Goal: Task Accomplishment & Management: Complete application form

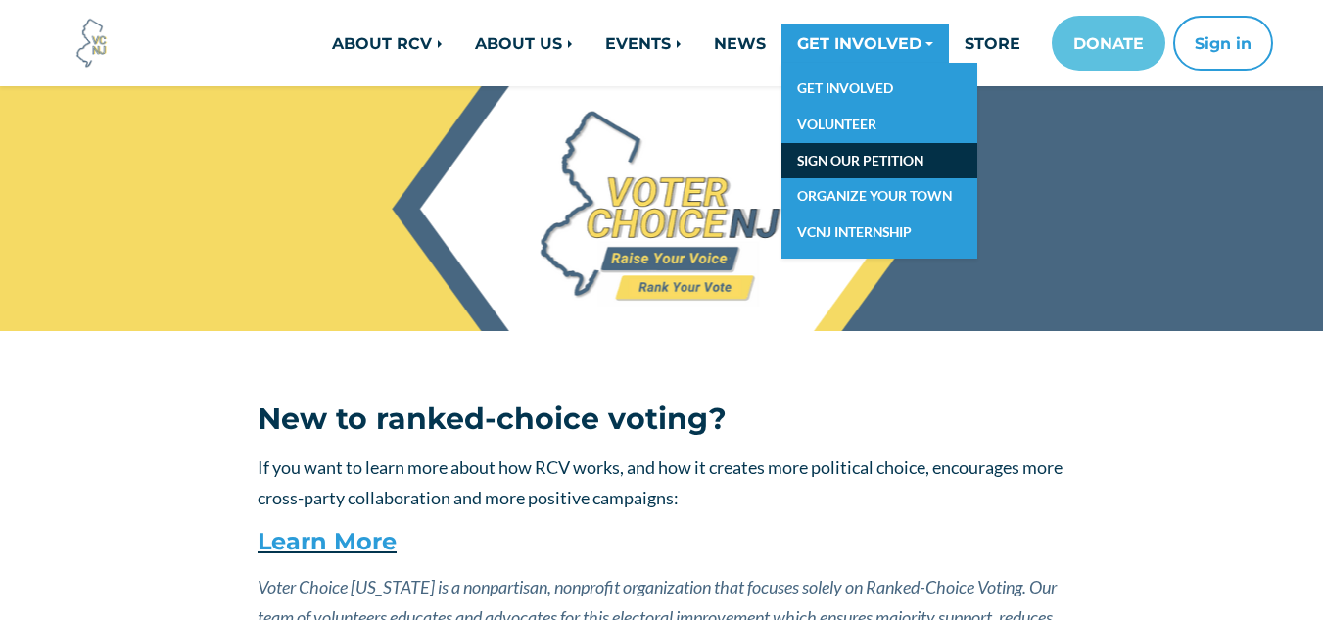
click at [858, 164] on link "SIGN OUR PETITION" at bounding box center [880, 161] width 196 height 36
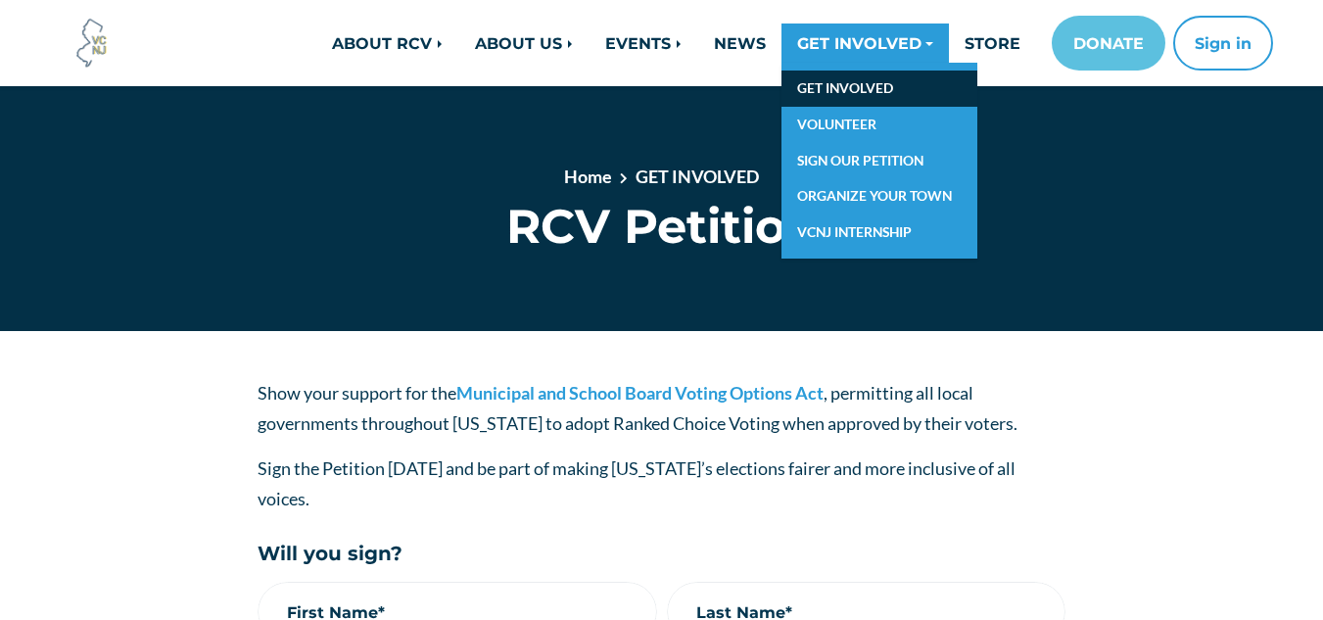
click at [843, 83] on link "GET INVOLVED" at bounding box center [880, 89] width 196 height 36
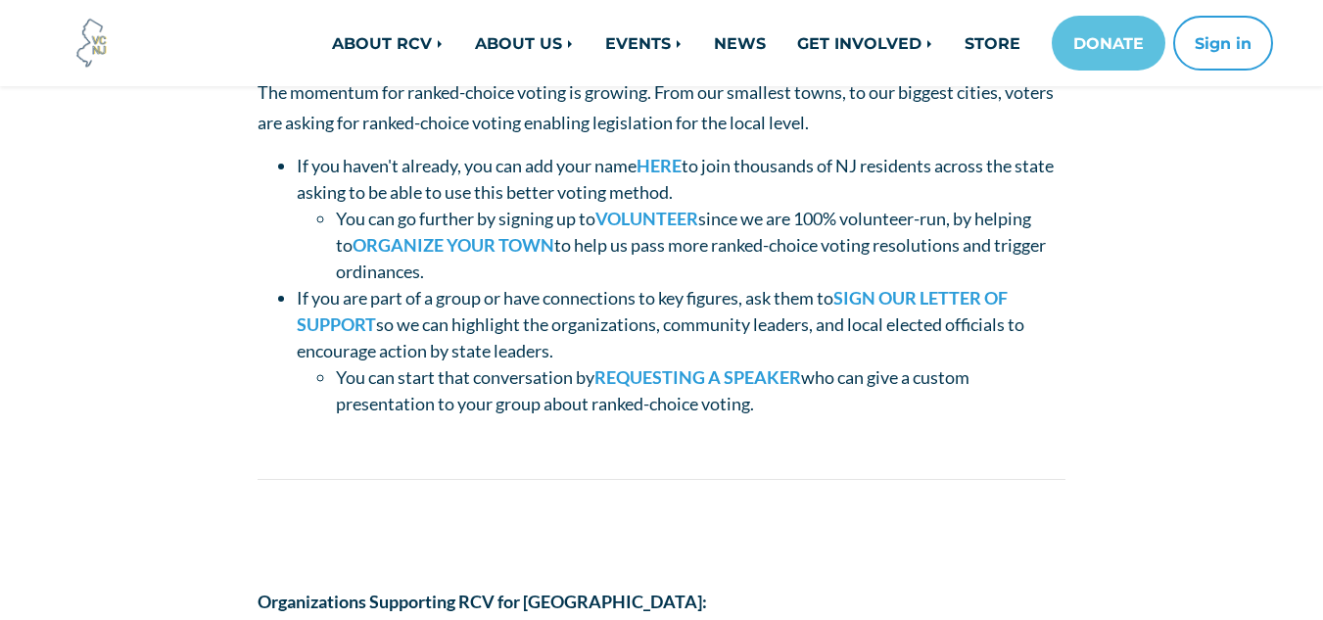
scroll to position [384, 0]
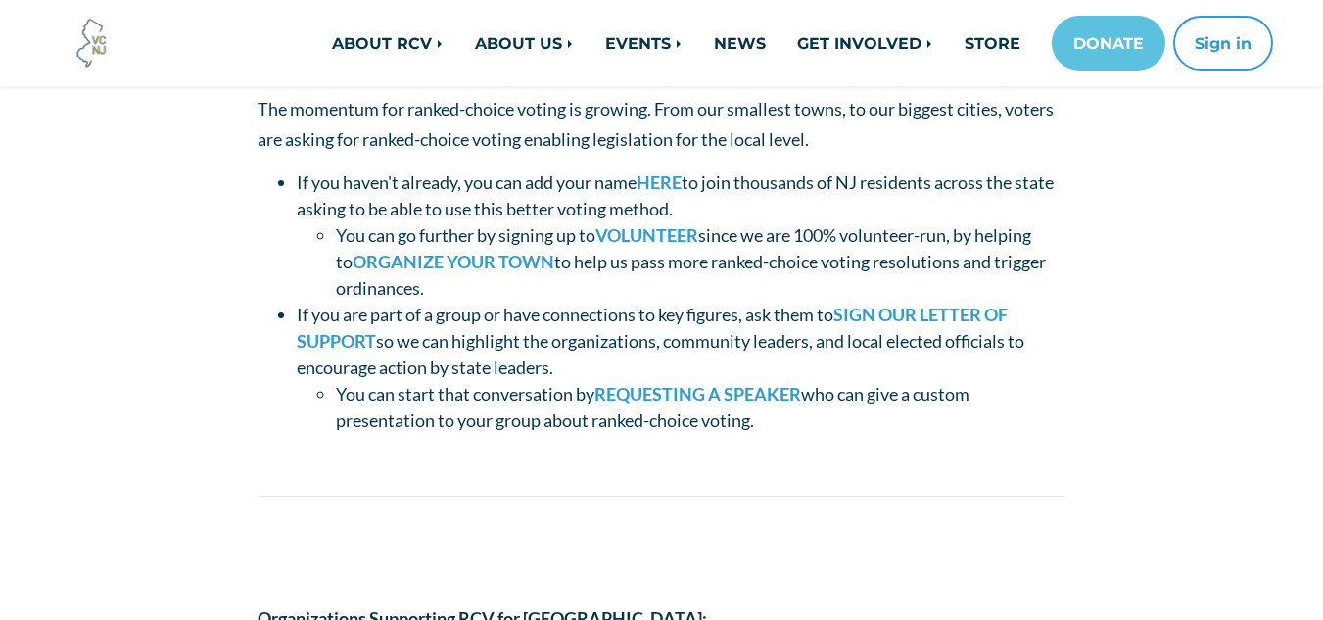
drag, startPoint x: 1337, startPoint y: 106, endPoint x: 1337, endPoint y: 172, distance: 66.6
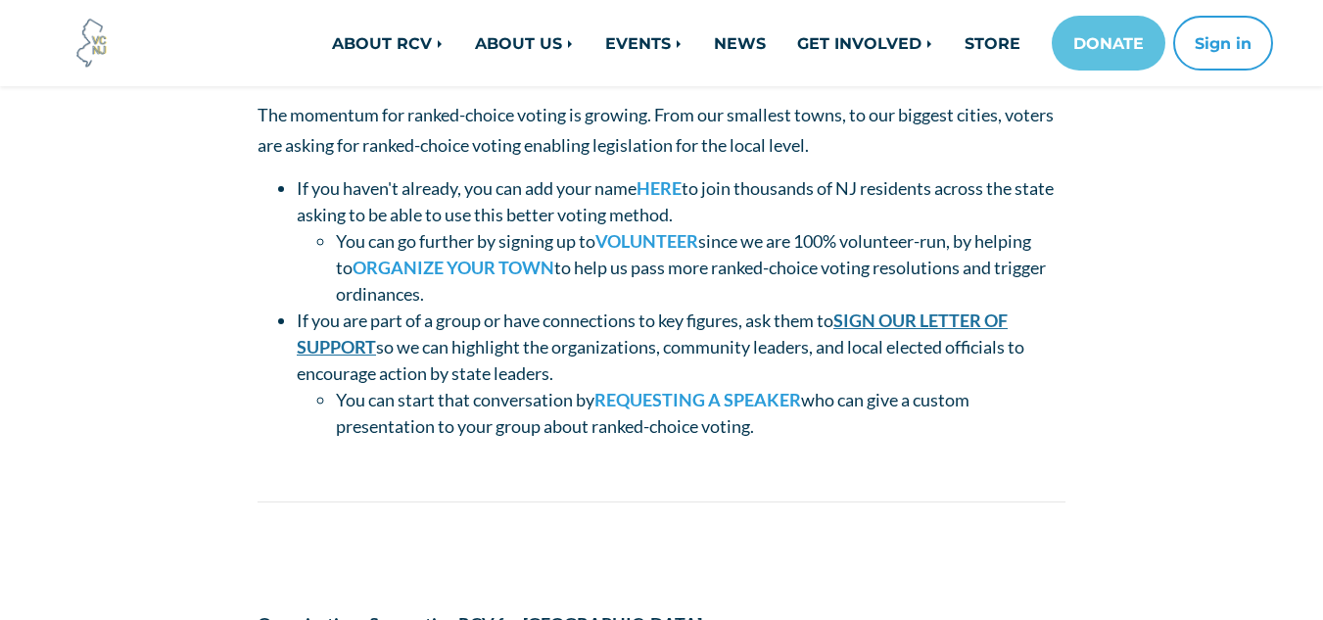
click at [969, 327] on link "SIGN OUR LETTER OF SUPPORT" at bounding box center [652, 334] width 711 height 48
